Goal: Complete application form

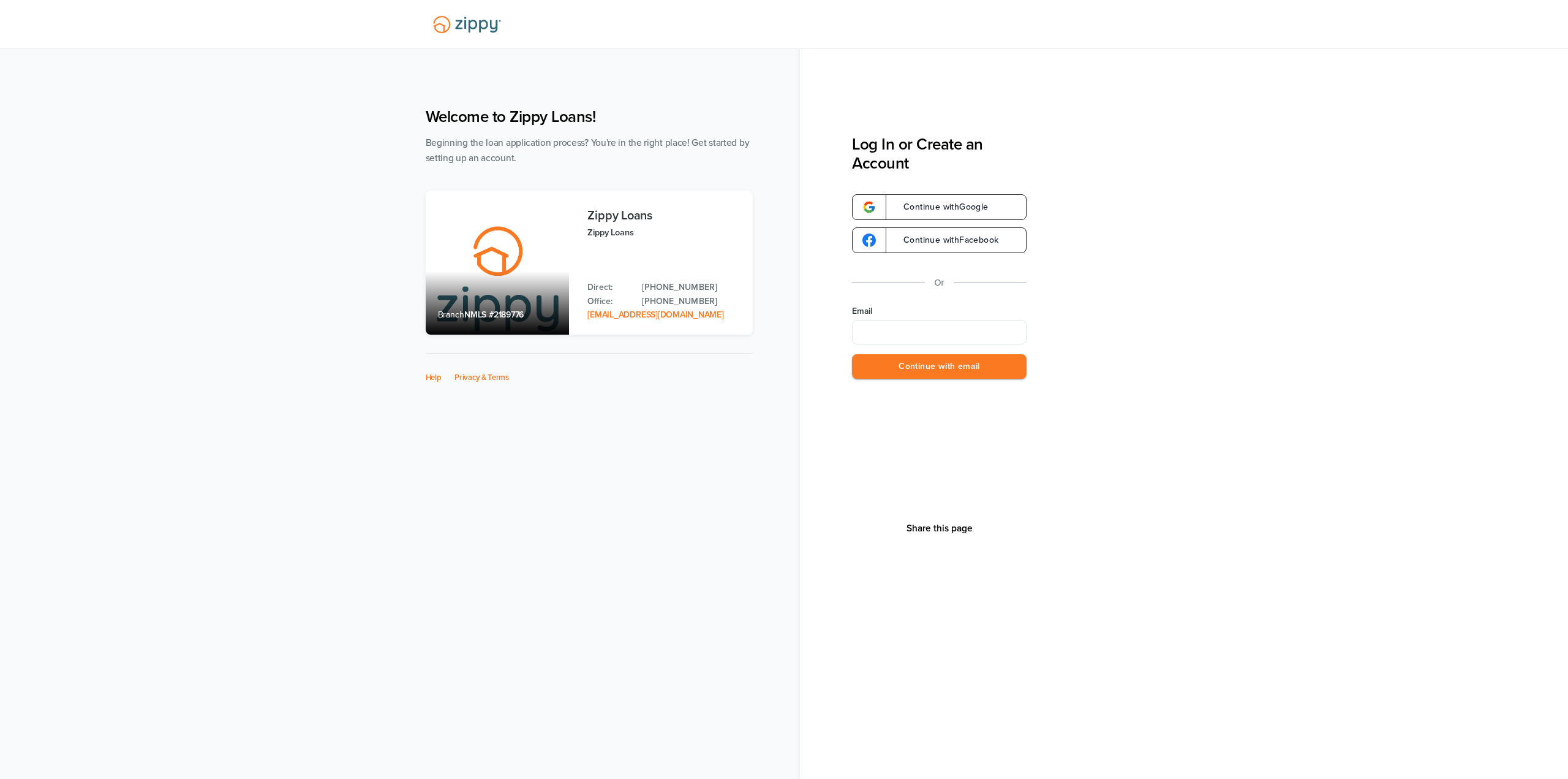
type input "**********"
click at [942, 372] on button "Continue with email" at bounding box center [939, 366] width 175 height 25
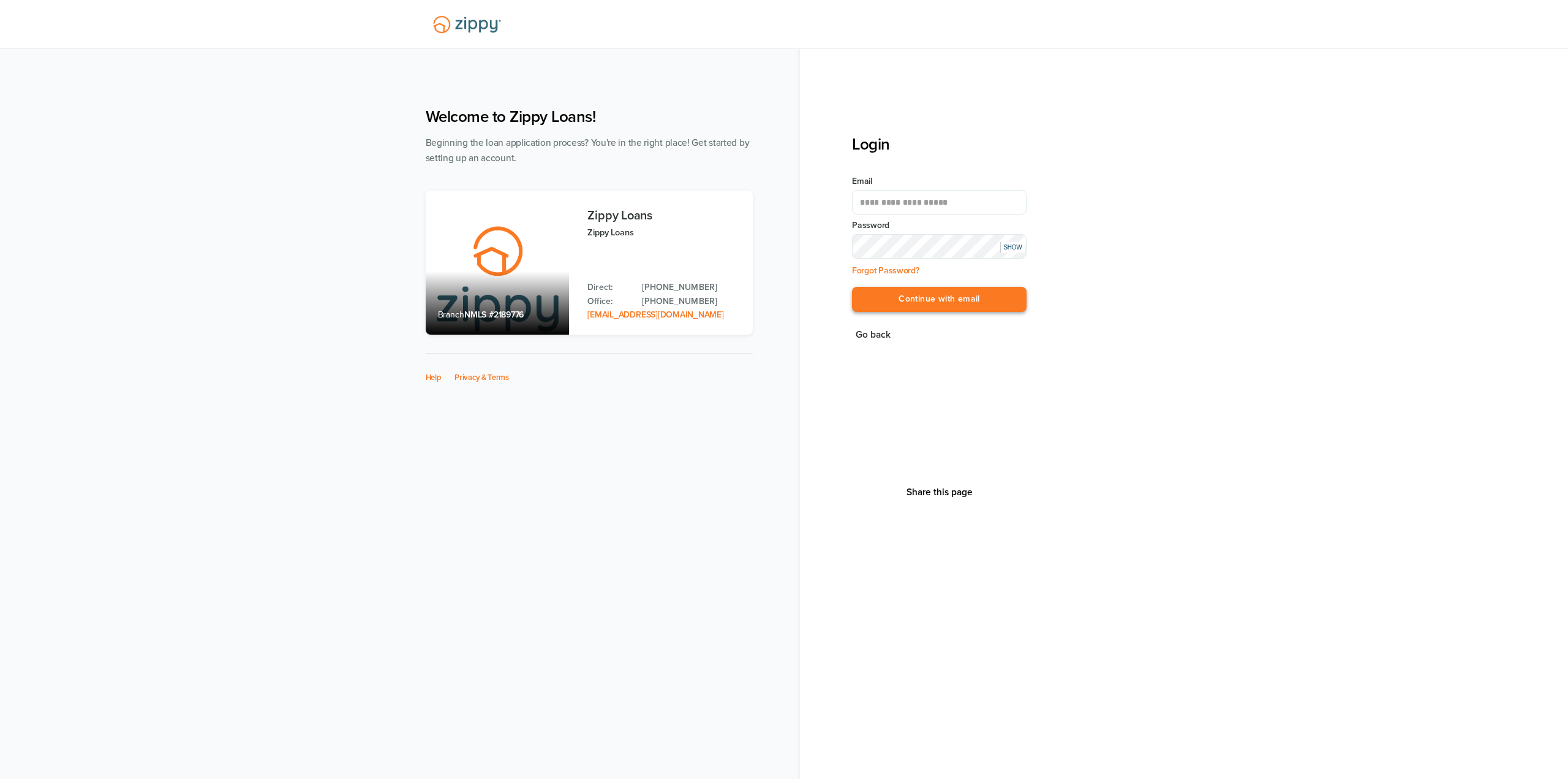
click at [944, 311] on button "Continue with email" at bounding box center [939, 299] width 175 height 25
click at [947, 309] on button "Continue with email" at bounding box center [939, 299] width 175 height 25
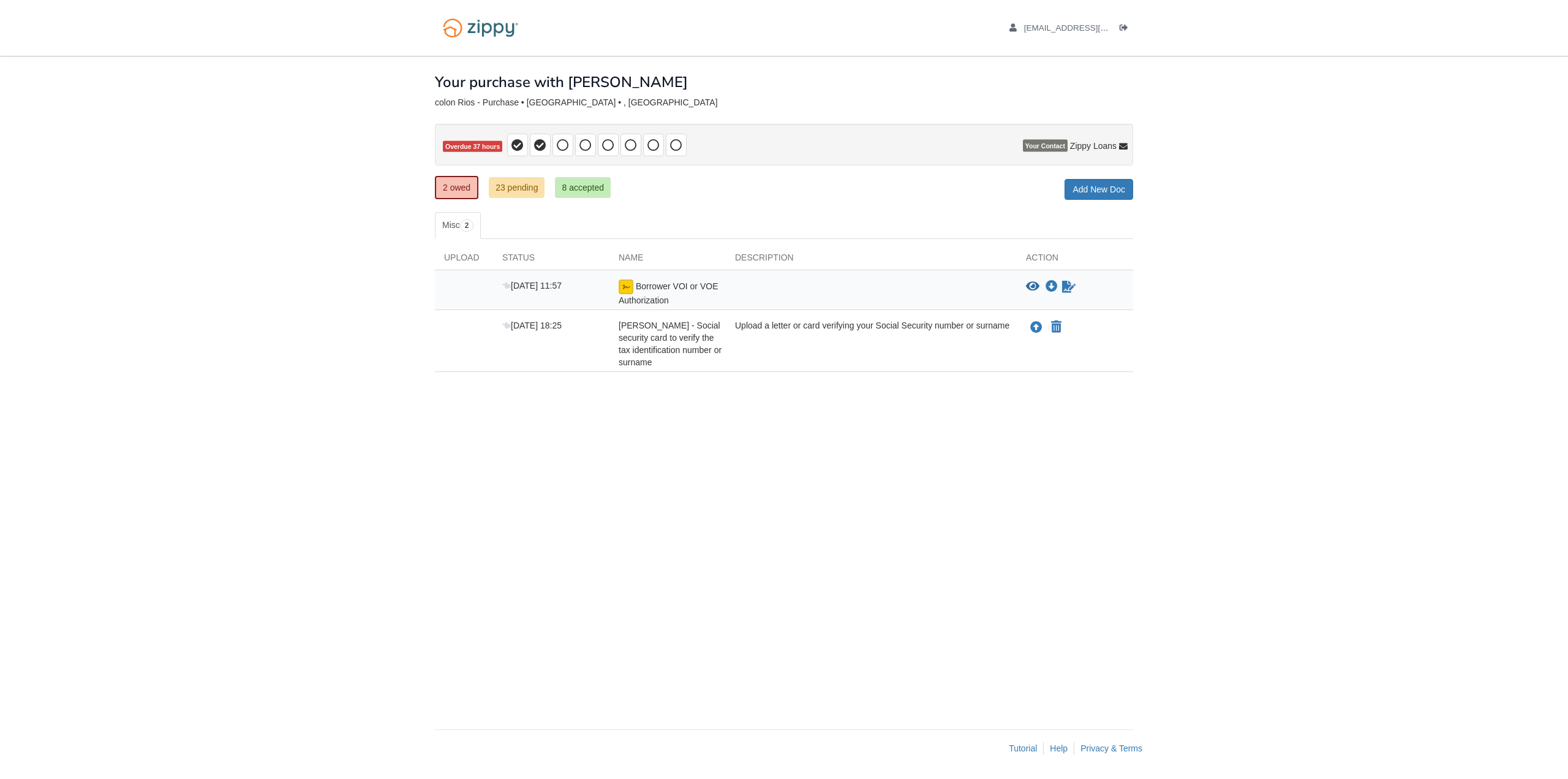
click at [797, 349] on div "Upload a letter or card verifying your Social Security number or surname" at bounding box center [871, 343] width 291 height 49
click at [593, 338] on div "[DATE] 18:25" at bounding box center [551, 343] width 117 height 49
click at [1071, 292] on icon "Waiting for your co-borrower to e-sign" at bounding box center [1069, 287] width 14 height 12
click at [277, 379] on body "[EMAIL_ADDRESS][DOMAIN_NAME] Logout" at bounding box center [784, 390] width 1568 height 779
